Goal: Information Seeking & Learning: Learn about a topic

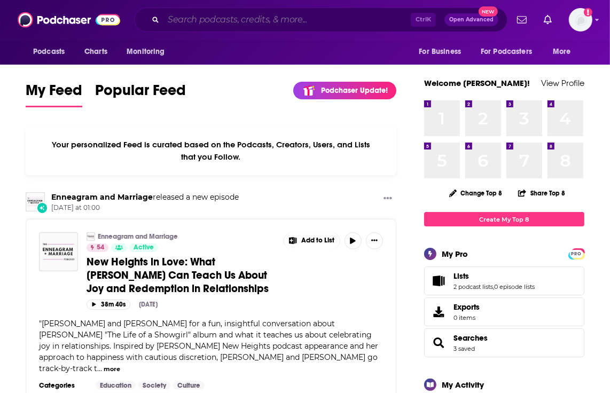
click at [329, 22] on input "Search podcasts, credits, & more..." at bounding box center [286, 19] width 247 height 17
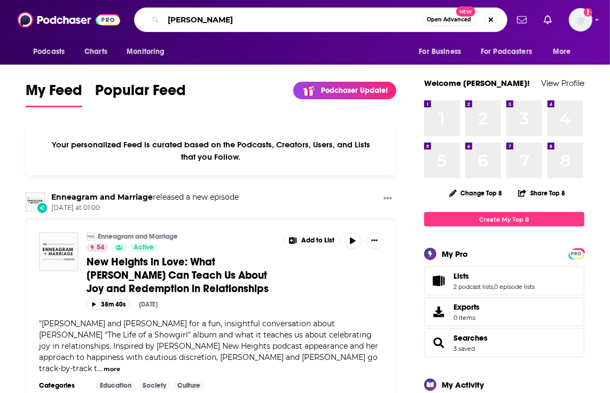
type input "[PERSON_NAME]"
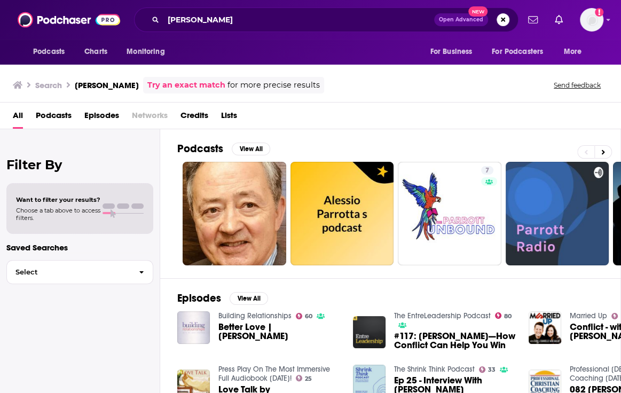
click at [229, 327] on span "Better Love | [PERSON_NAME]" at bounding box center [279, 331] width 122 height 18
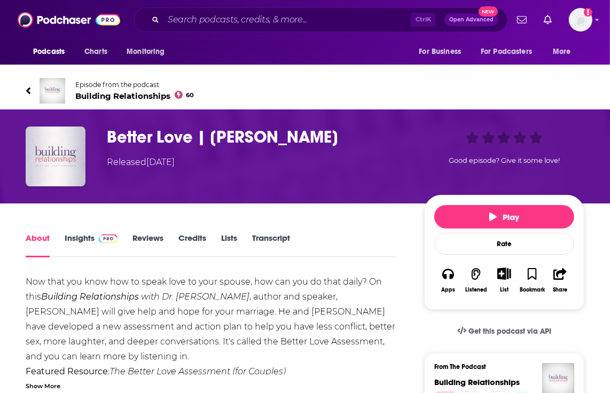
click at [82, 237] on link "Insights" at bounding box center [91, 245] width 53 height 25
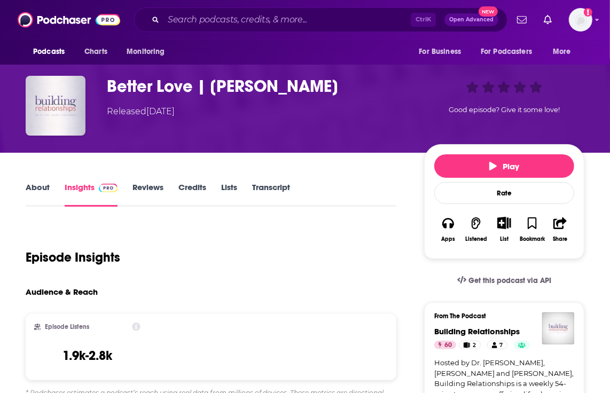
scroll to position [23, 0]
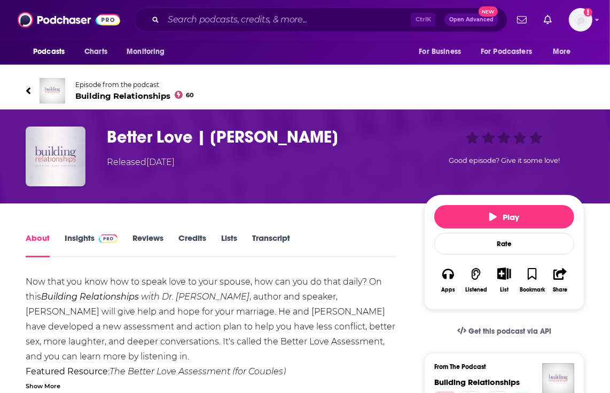
click at [47, 93] on img at bounding box center [53, 91] width 26 height 26
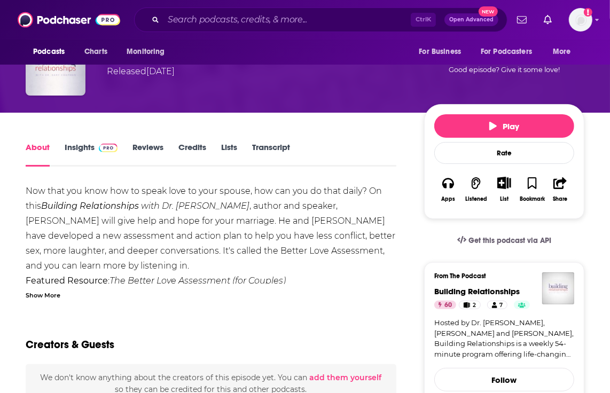
scroll to position [92, 0]
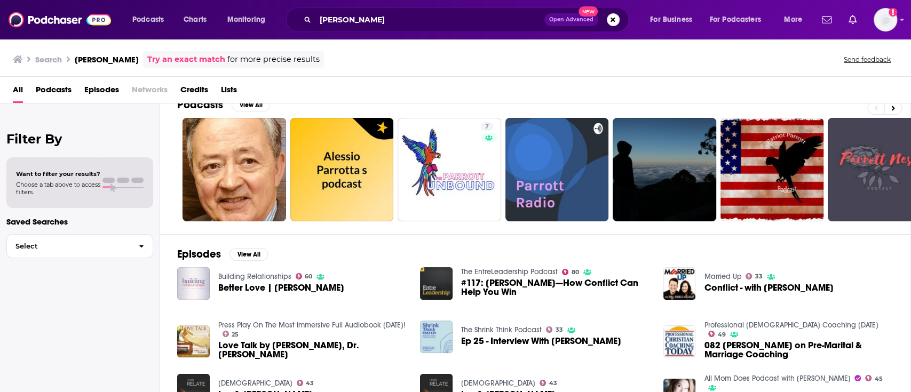
scroll to position [179, 0]
